Goal: Task Accomplishment & Management: Use online tool/utility

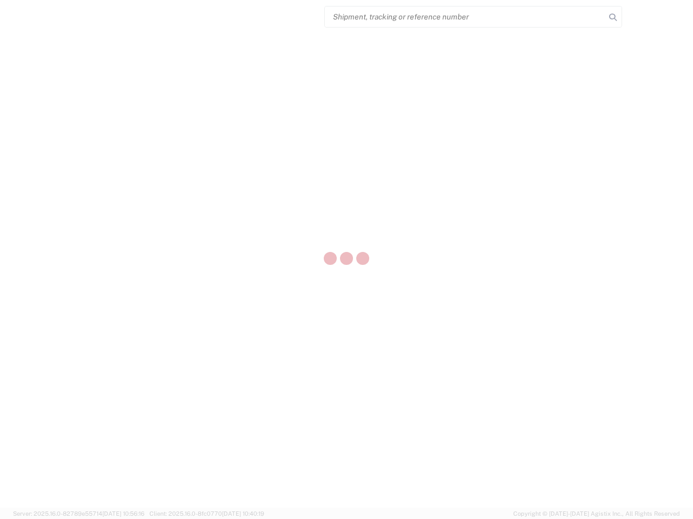
select select "US"
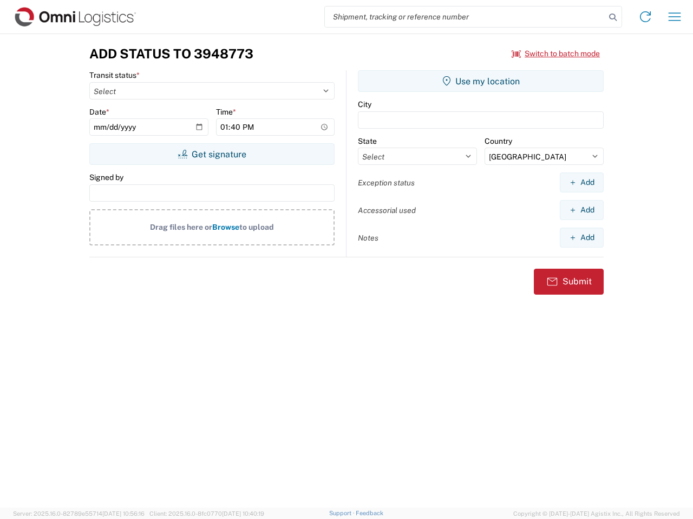
click at [465, 17] on input "search" at bounding box center [465, 16] width 280 height 21
click at [612, 17] on icon at bounding box center [612, 17] width 15 height 15
click at [645, 17] on icon at bounding box center [644, 16] width 17 height 17
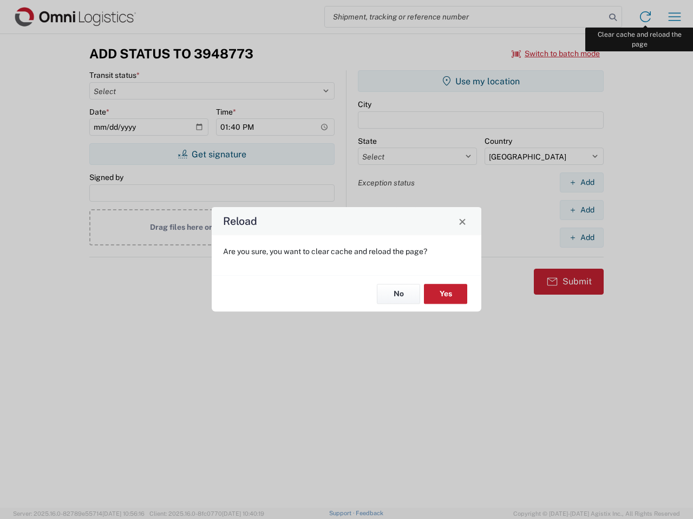
click at [674, 17] on div "Reload Are you sure, you want to clear cache and reload the page? No Yes" at bounding box center [346, 259] width 693 height 519
click at [556, 54] on div "Reload Are you sure, you want to clear cache and reload the page? No Yes" at bounding box center [346, 259] width 693 height 519
click at [212, 154] on div "Reload Are you sure, you want to clear cache and reload the page? No Yes" at bounding box center [346, 259] width 693 height 519
click at [480, 81] on div "Reload Are you sure, you want to clear cache and reload the page? No Yes" at bounding box center [346, 259] width 693 height 519
click at [581, 182] on div "Reload Are you sure, you want to clear cache and reload the page? No Yes" at bounding box center [346, 259] width 693 height 519
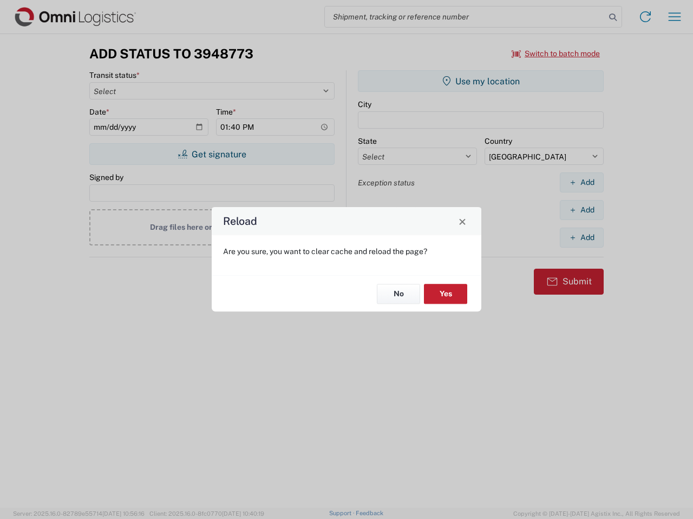
click at [581, 210] on div "Reload Are you sure, you want to clear cache and reload the page? No Yes" at bounding box center [346, 259] width 693 height 519
click at [581, 238] on div "Reload Are you sure, you want to clear cache and reload the page? No Yes" at bounding box center [346, 259] width 693 height 519
